Goal: Check status: Check status

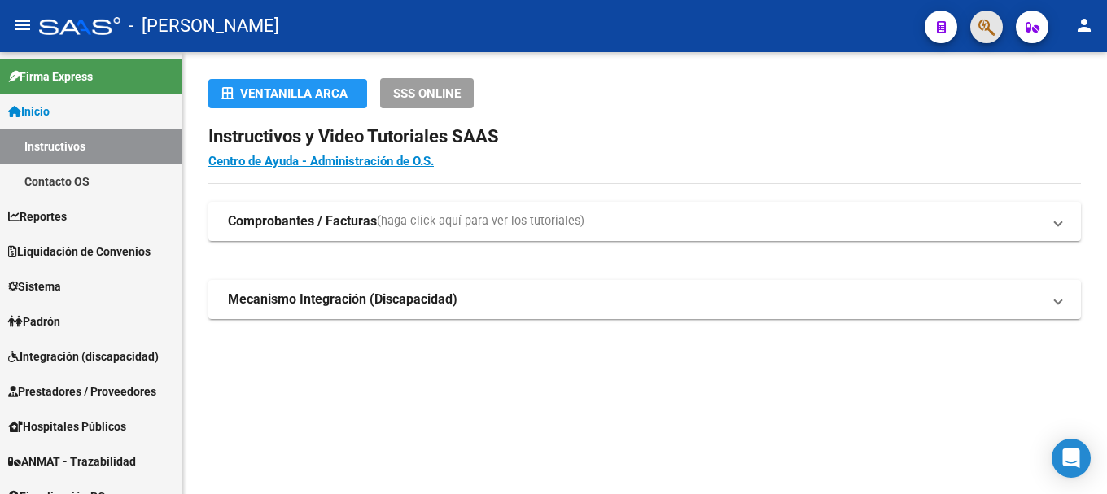
click at [1000, 28] on button "button" at bounding box center [986, 27] width 33 height 33
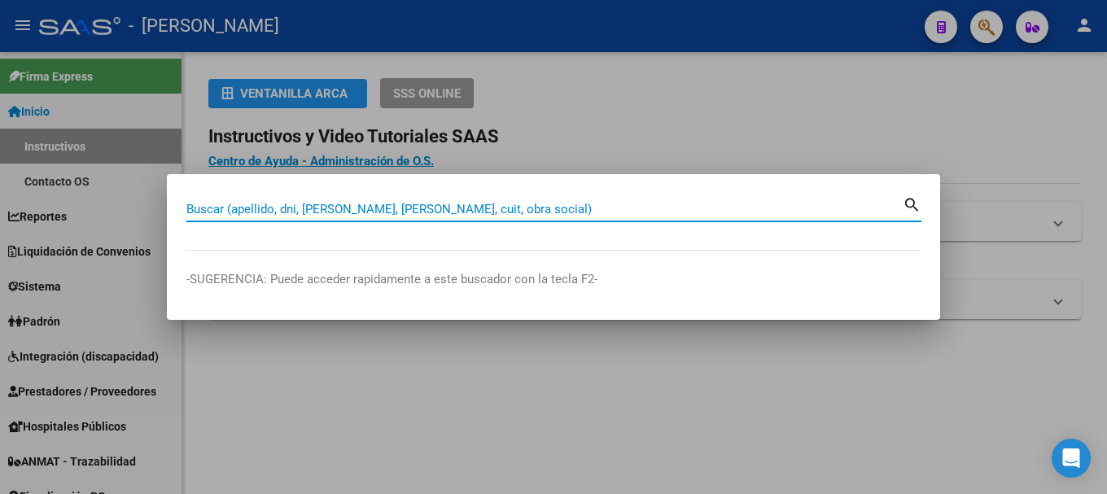
paste input "48154163"
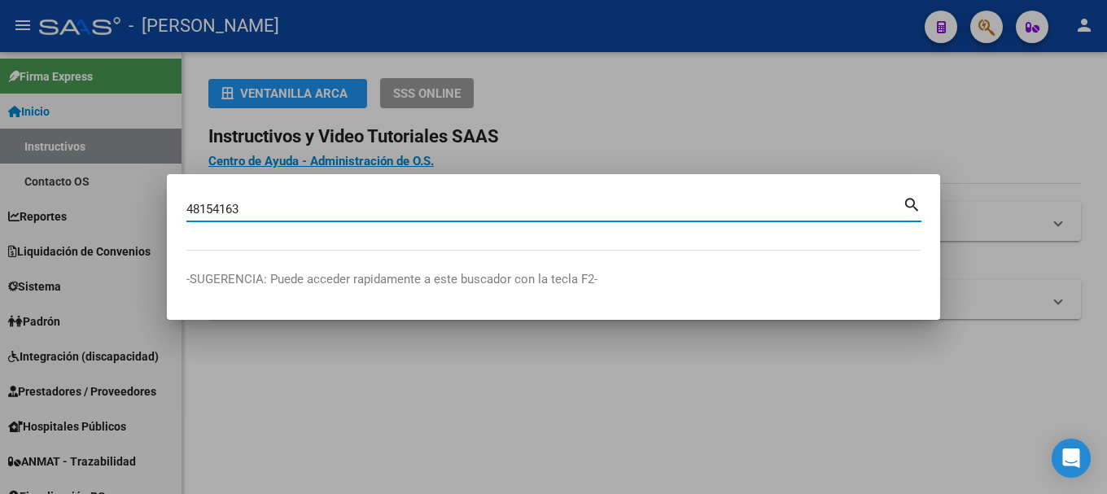
type input "48154163"
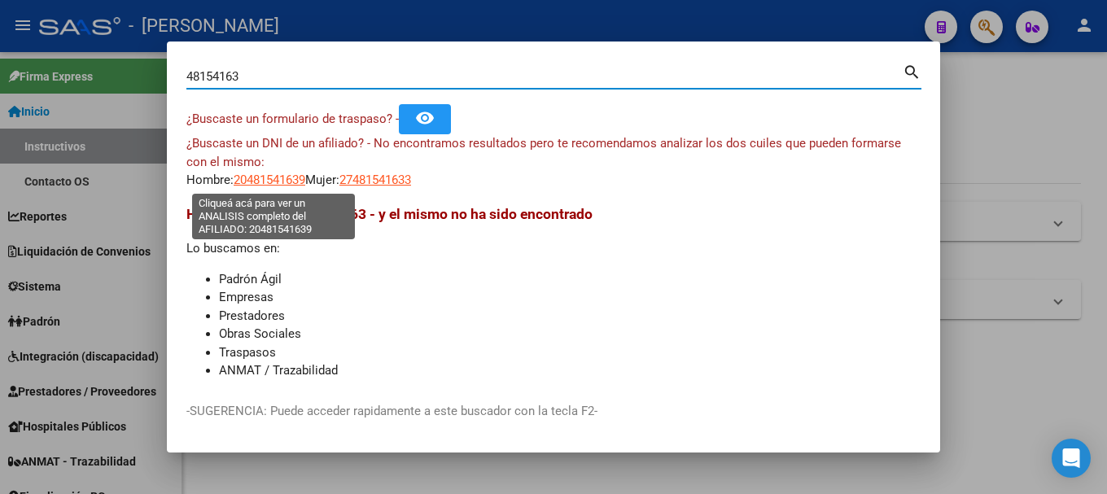
click at [260, 180] on span "20481541639" at bounding box center [270, 180] width 72 height 15
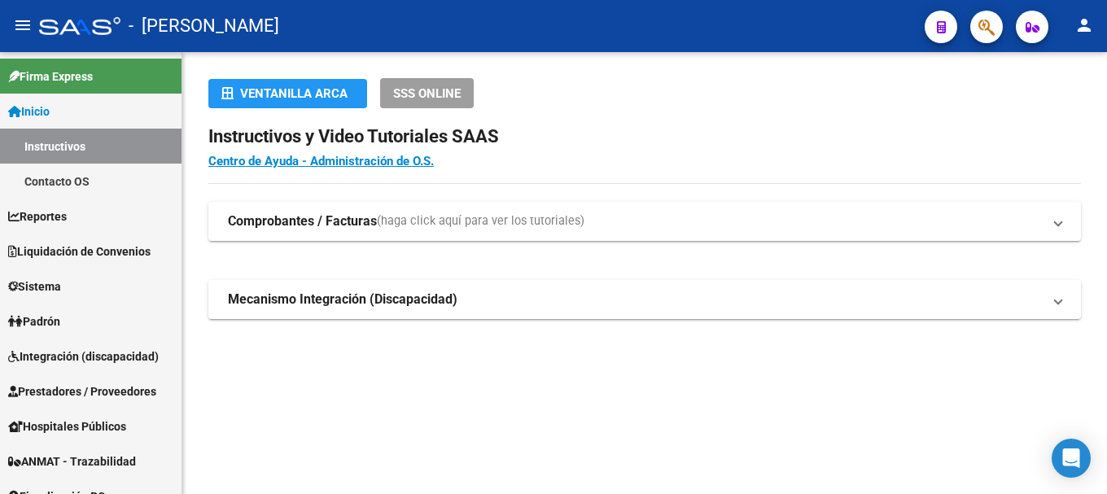
click at [984, 38] on span "button" at bounding box center [987, 27] width 16 height 33
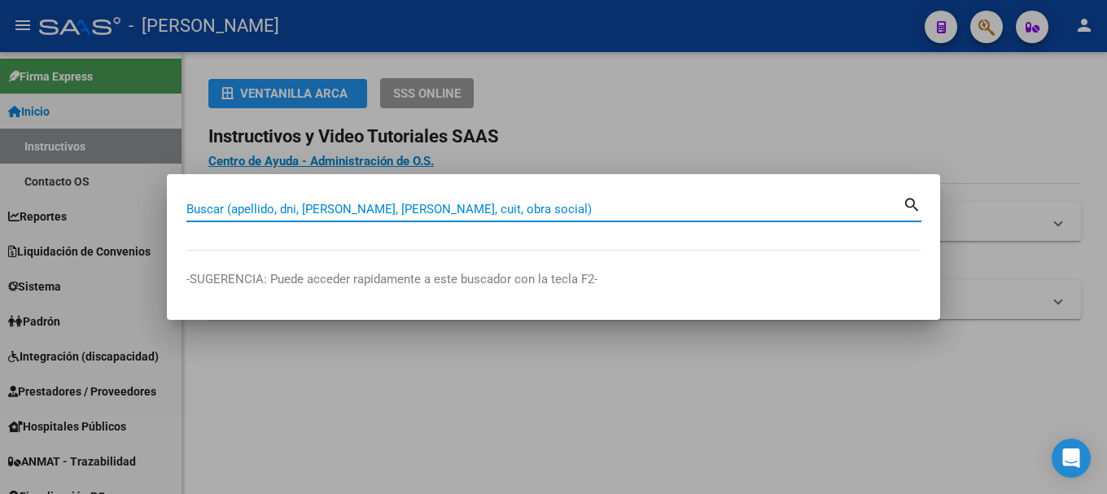
paste input "44523098"
type input "44523098"
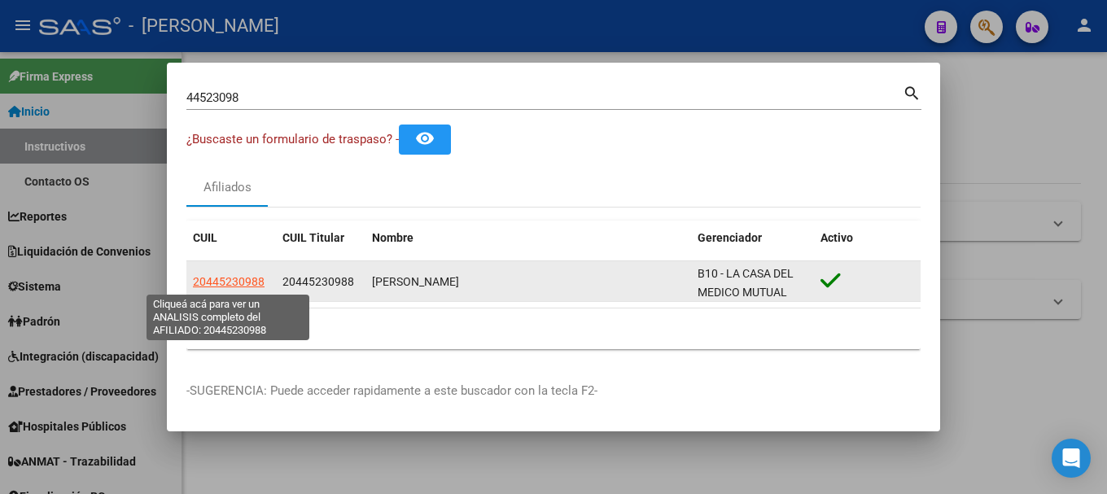
click at [234, 283] on span "20445230988" at bounding box center [229, 281] width 72 height 13
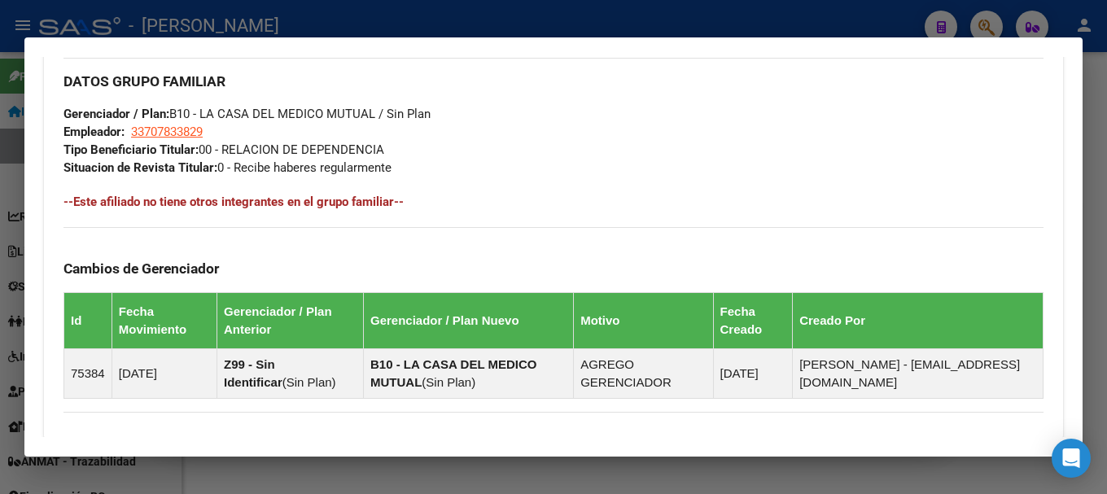
scroll to position [940, 0]
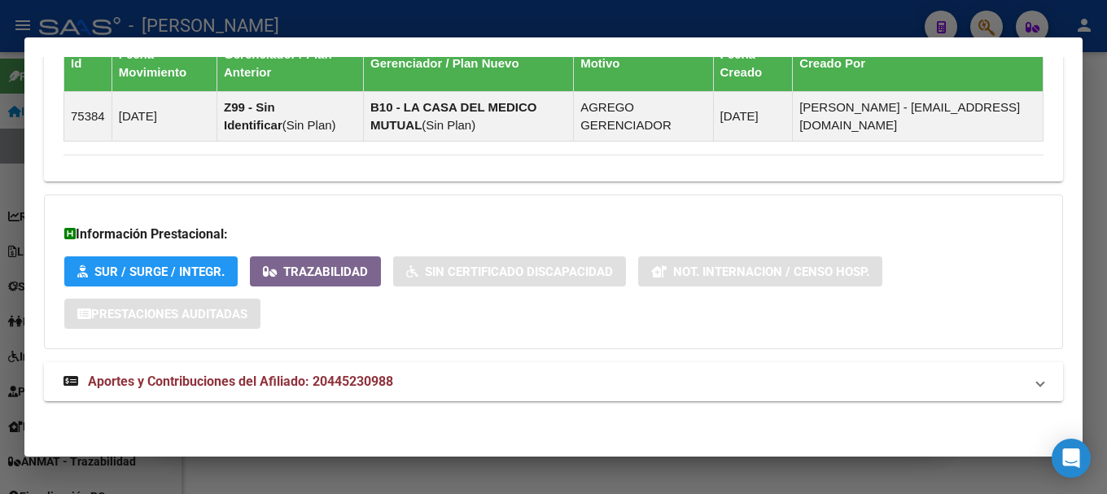
drag, startPoint x: 385, startPoint y: 407, endPoint x: 402, endPoint y: 392, distance: 23.1
click at [402, 392] on mat-expansion-panel-header "Aportes y Contribuciones del Afiliado: 20445230988" at bounding box center [553, 381] width 1019 height 39
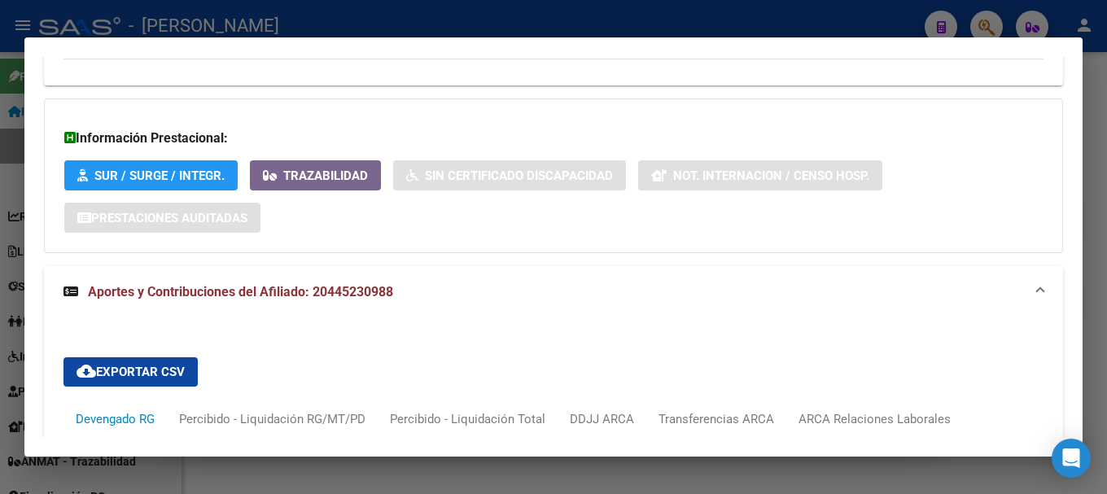
scroll to position [1457, 0]
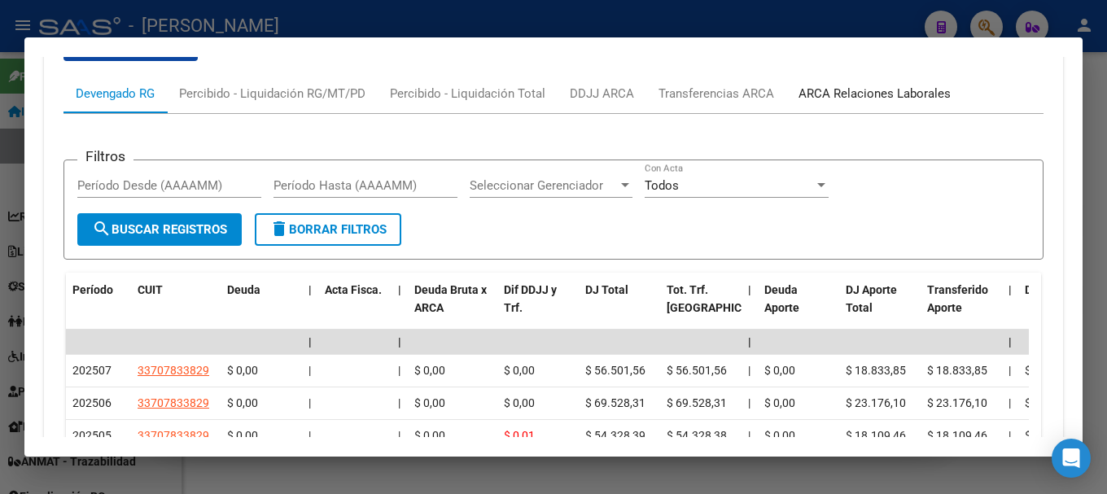
click at [829, 110] on div "ARCA Relaciones Laborales" at bounding box center [874, 93] width 177 height 39
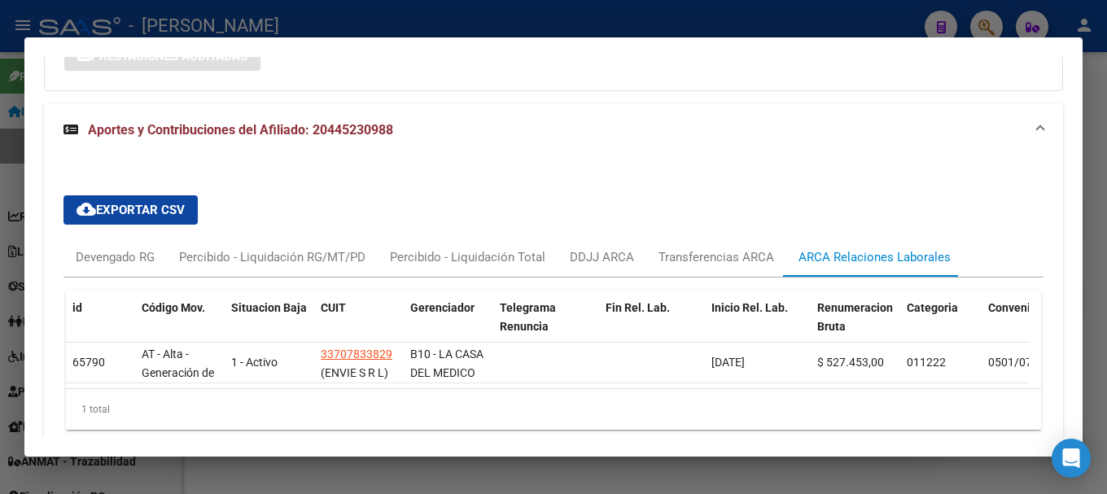
scroll to position [1369, 0]
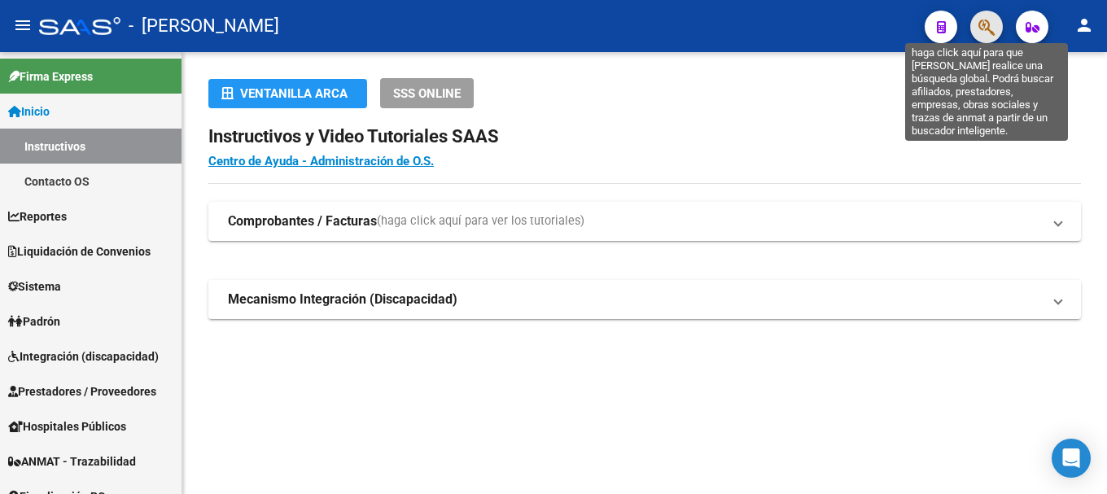
click at [993, 24] on icon "button" at bounding box center [987, 27] width 16 height 19
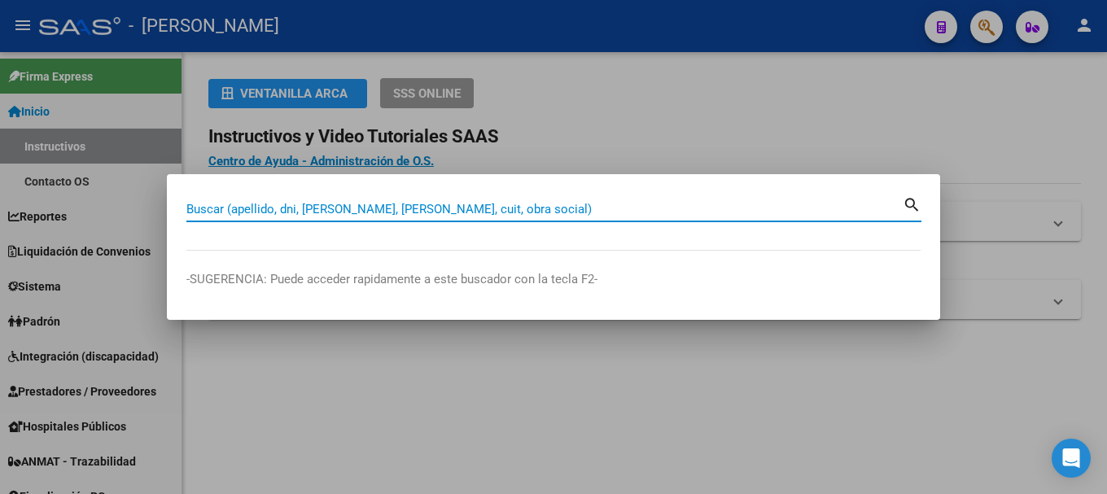
paste input "20169951269"
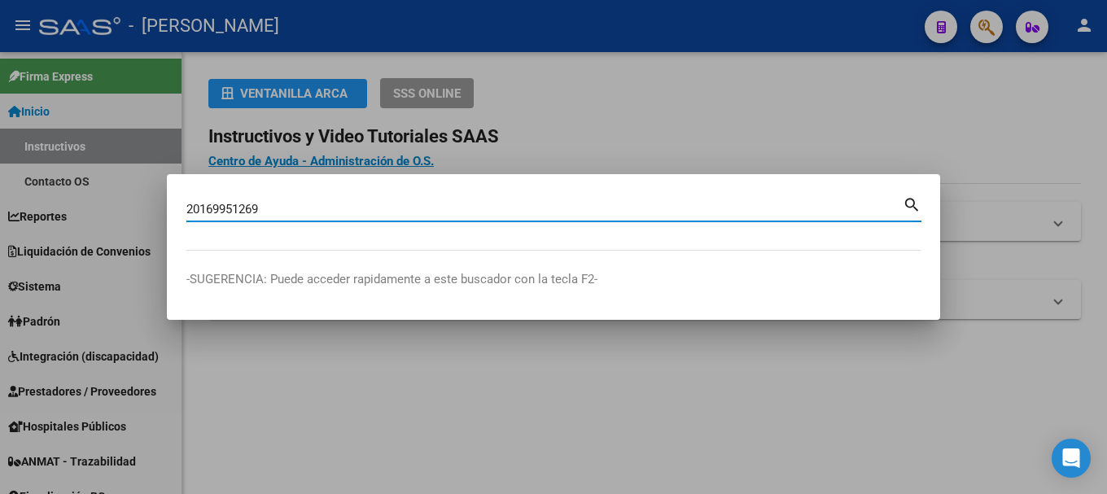
type input "20169951269"
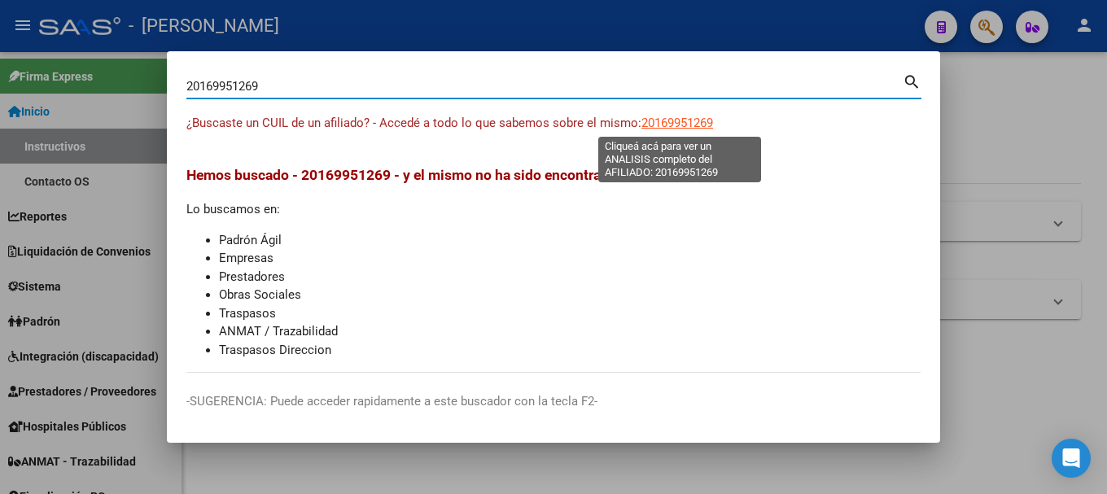
click at [646, 116] on span "20169951269" at bounding box center [678, 123] width 72 height 15
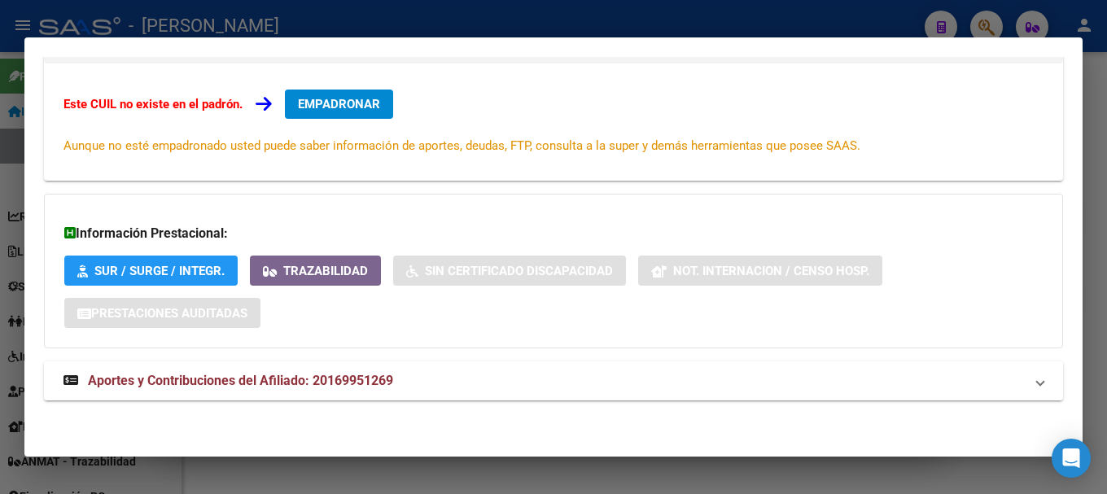
click at [412, 373] on mat-panel-title "Aportes y Contribuciones del Afiliado: 20169951269" at bounding box center [544, 381] width 961 height 20
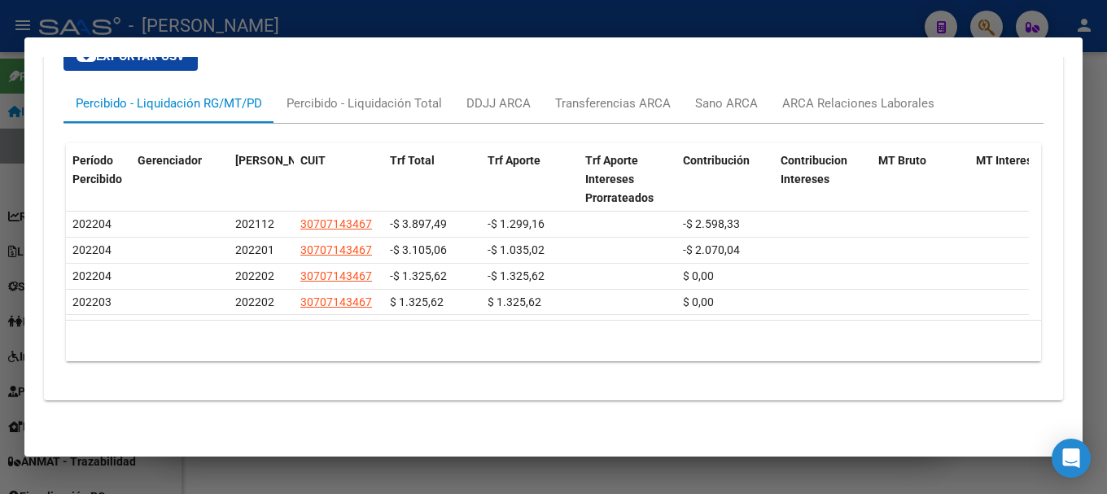
scroll to position [609, 0]
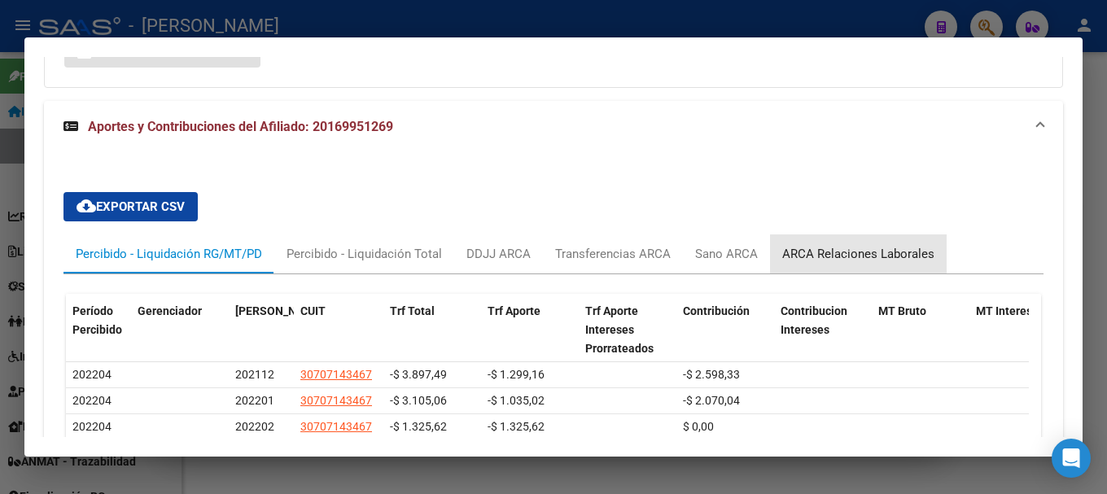
click at [883, 237] on div "ARCA Relaciones Laborales" at bounding box center [858, 253] width 177 height 39
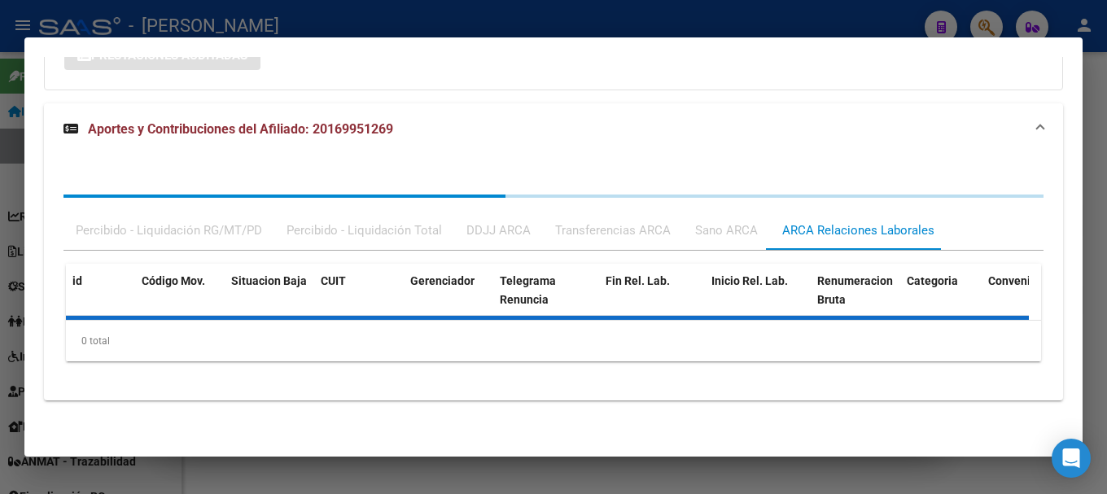
scroll to position [528, 0]
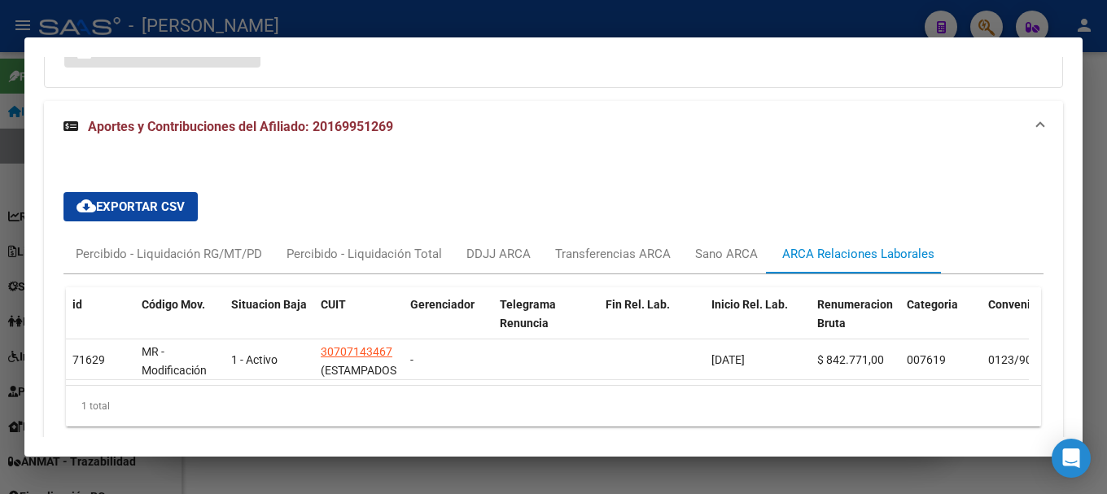
drag, startPoint x: 313, startPoint y: 127, endPoint x: 397, endPoint y: 128, distance: 83.9
click at [397, 128] on mat-panel-title "Aportes y Contribuciones del Afiliado: 20169951269" at bounding box center [544, 127] width 961 height 20
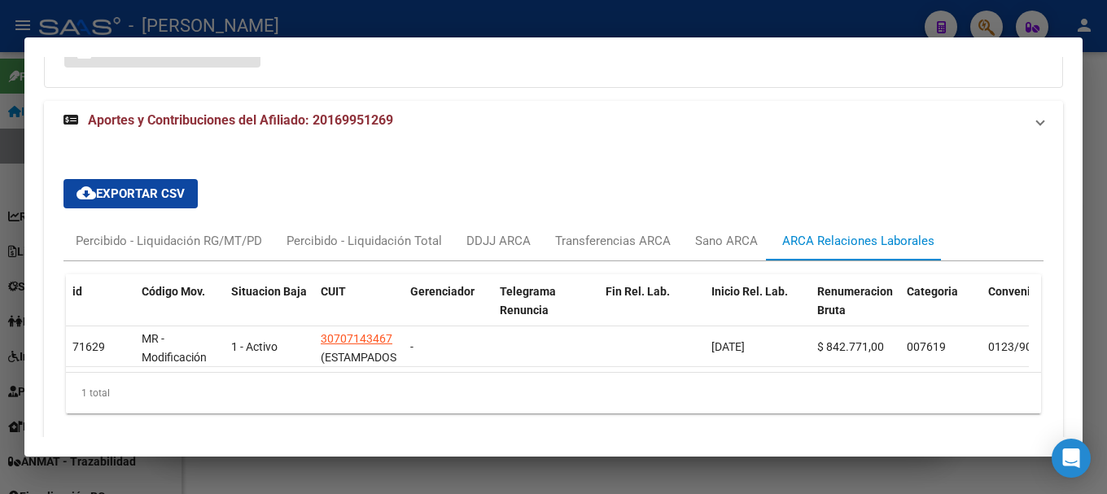
scroll to position [267, 0]
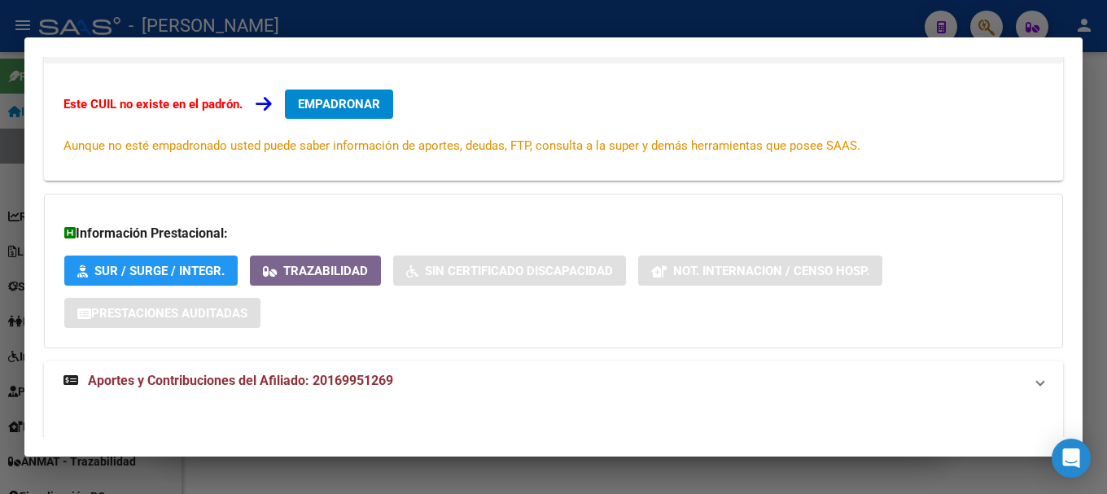
copy span "20169951269"
